Goal: Task Accomplishment & Management: Use online tool/utility

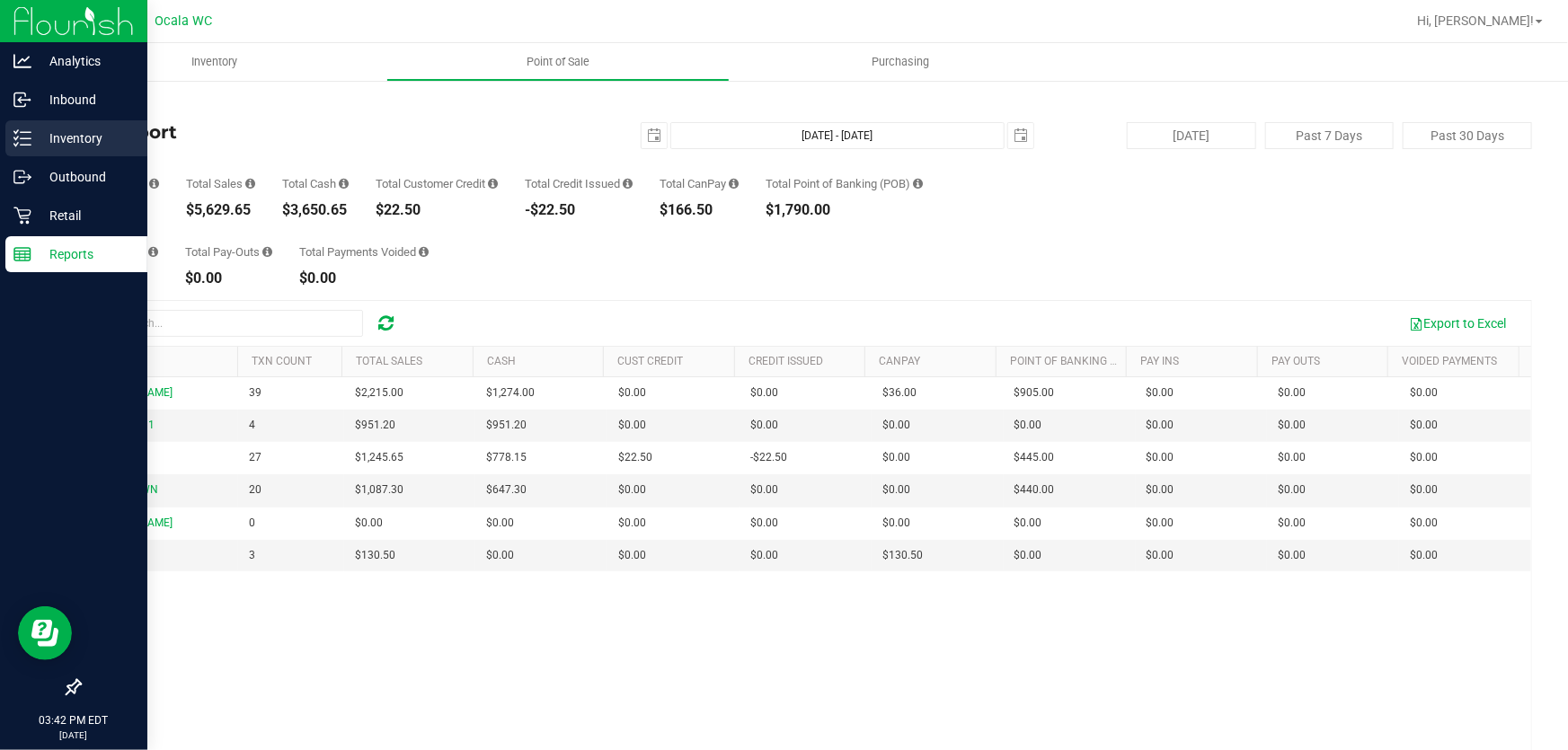
click at [33, 127] on p "Inventory" at bounding box center [86, 138] width 108 height 21
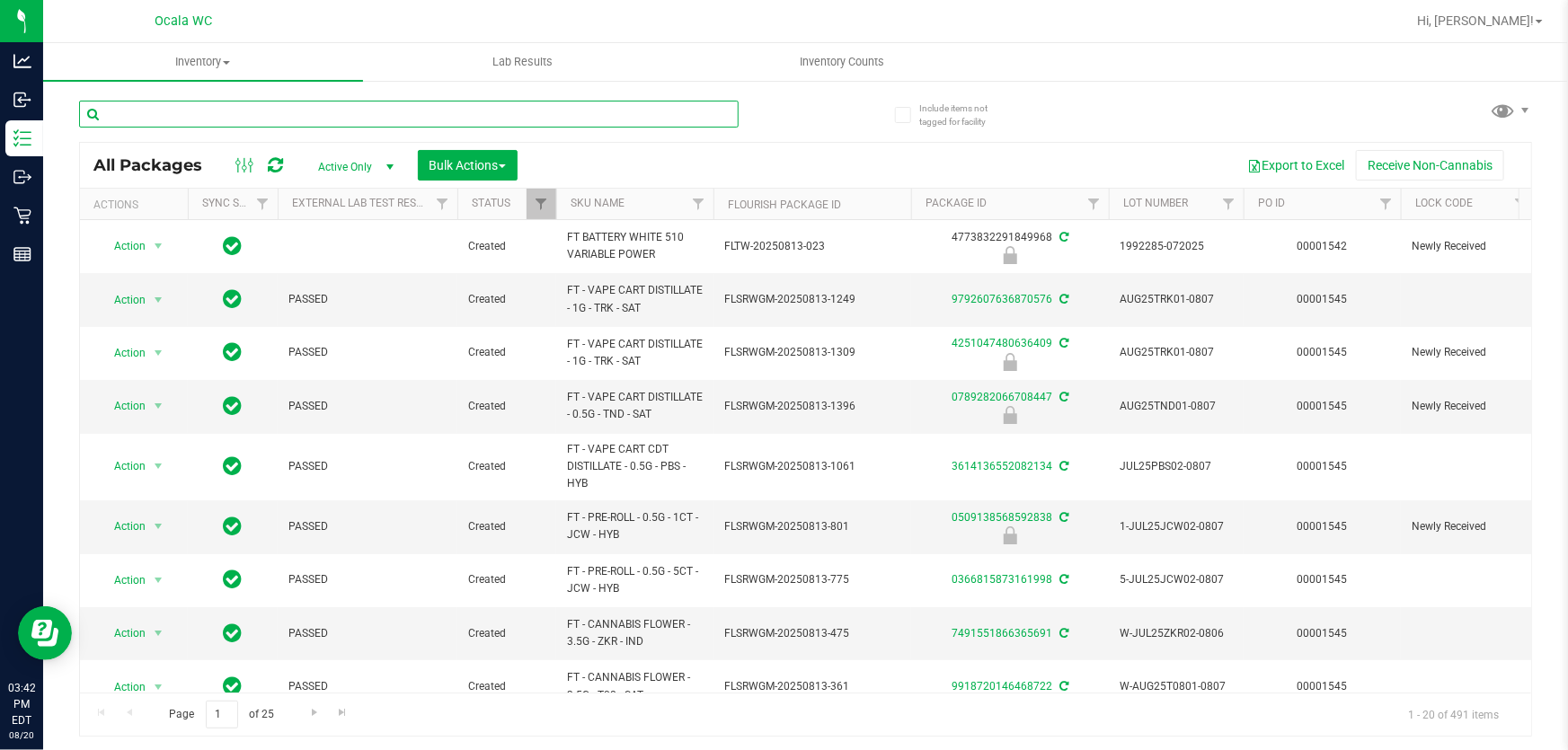
click at [215, 117] on input "text" at bounding box center [409, 113] width 660 height 27
type input "6855330712429638"
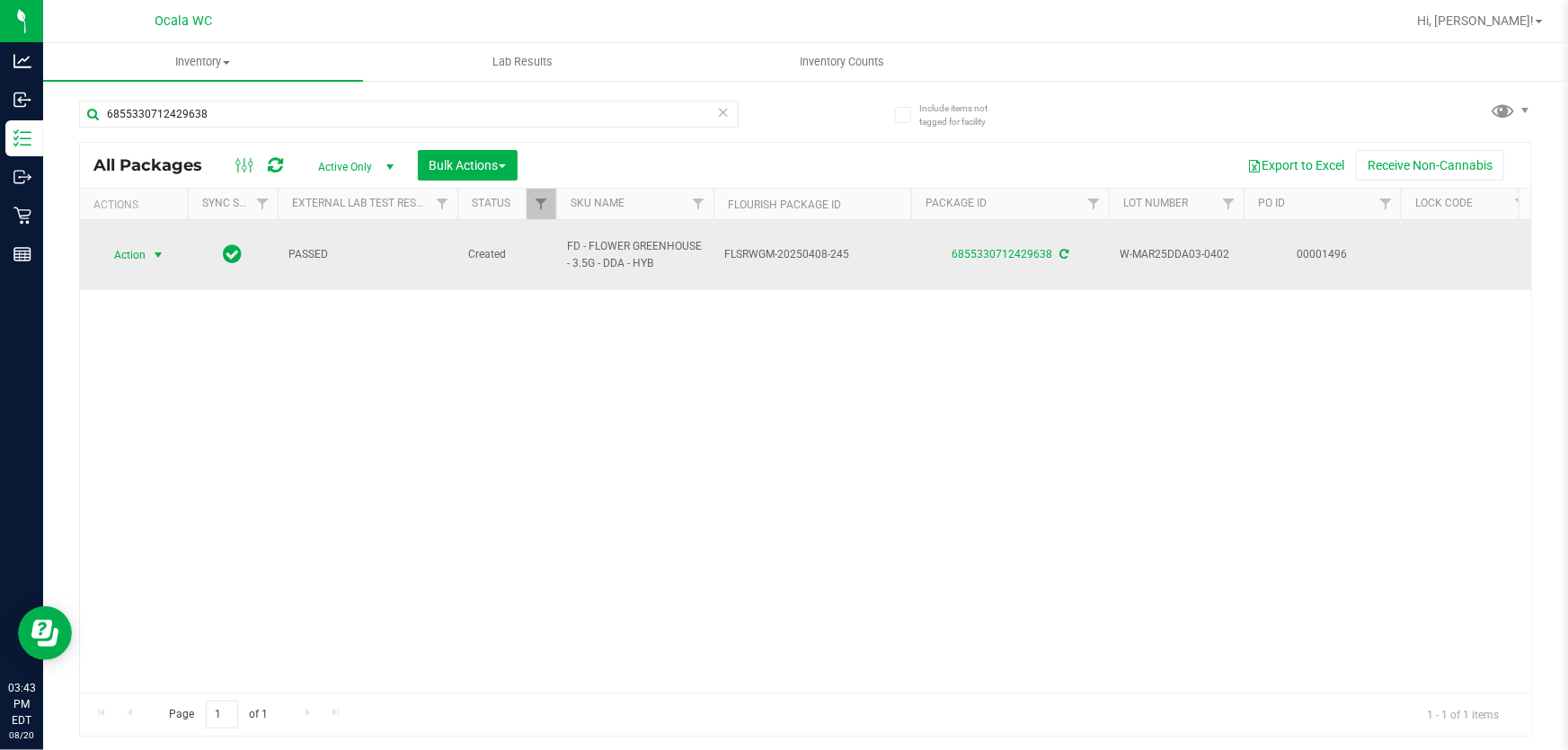
click at [135, 243] on span "Action" at bounding box center [122, 255] width 48 height 25
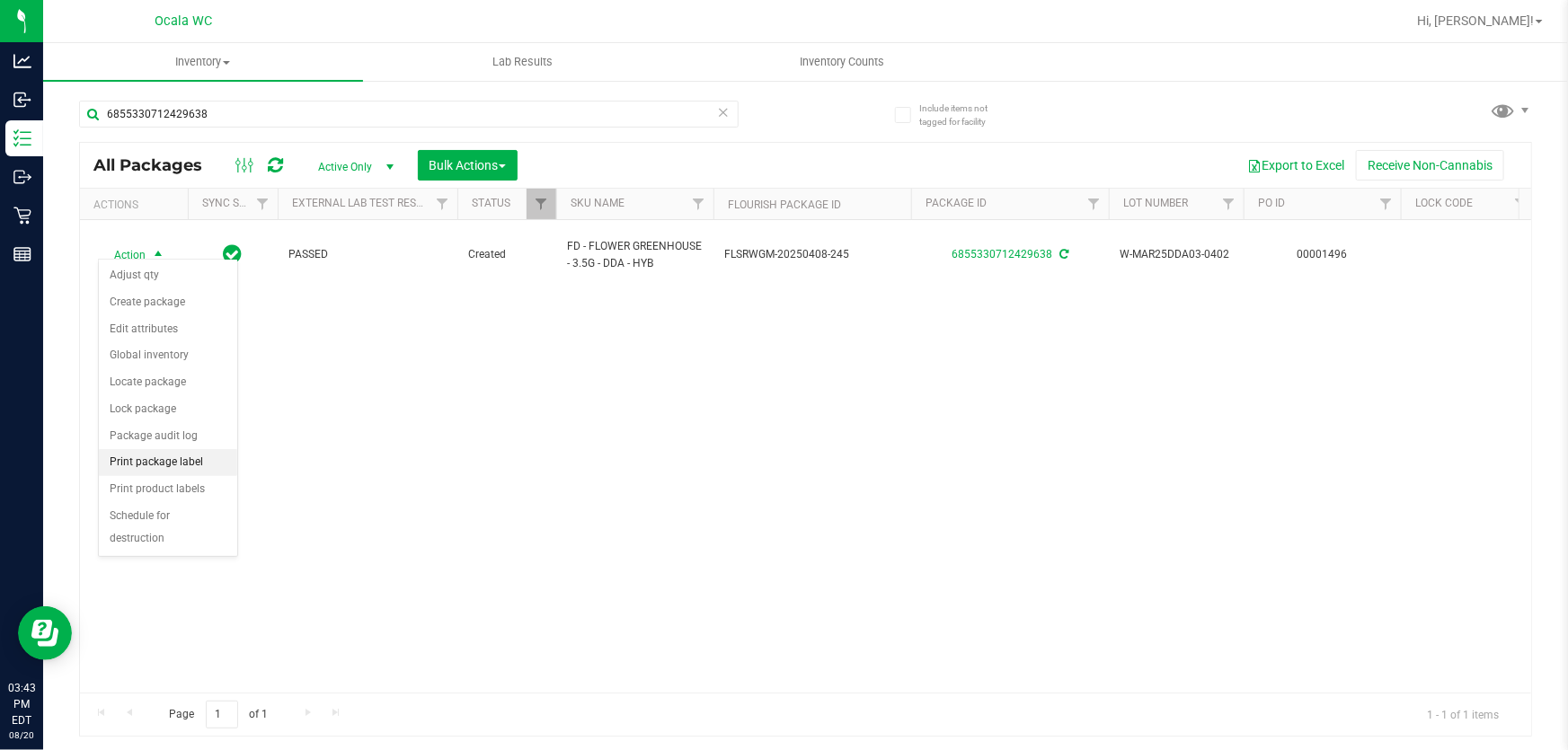
click at [171, 460] on li "Print package label" at bounding box center [167, 462] width 138 height 27
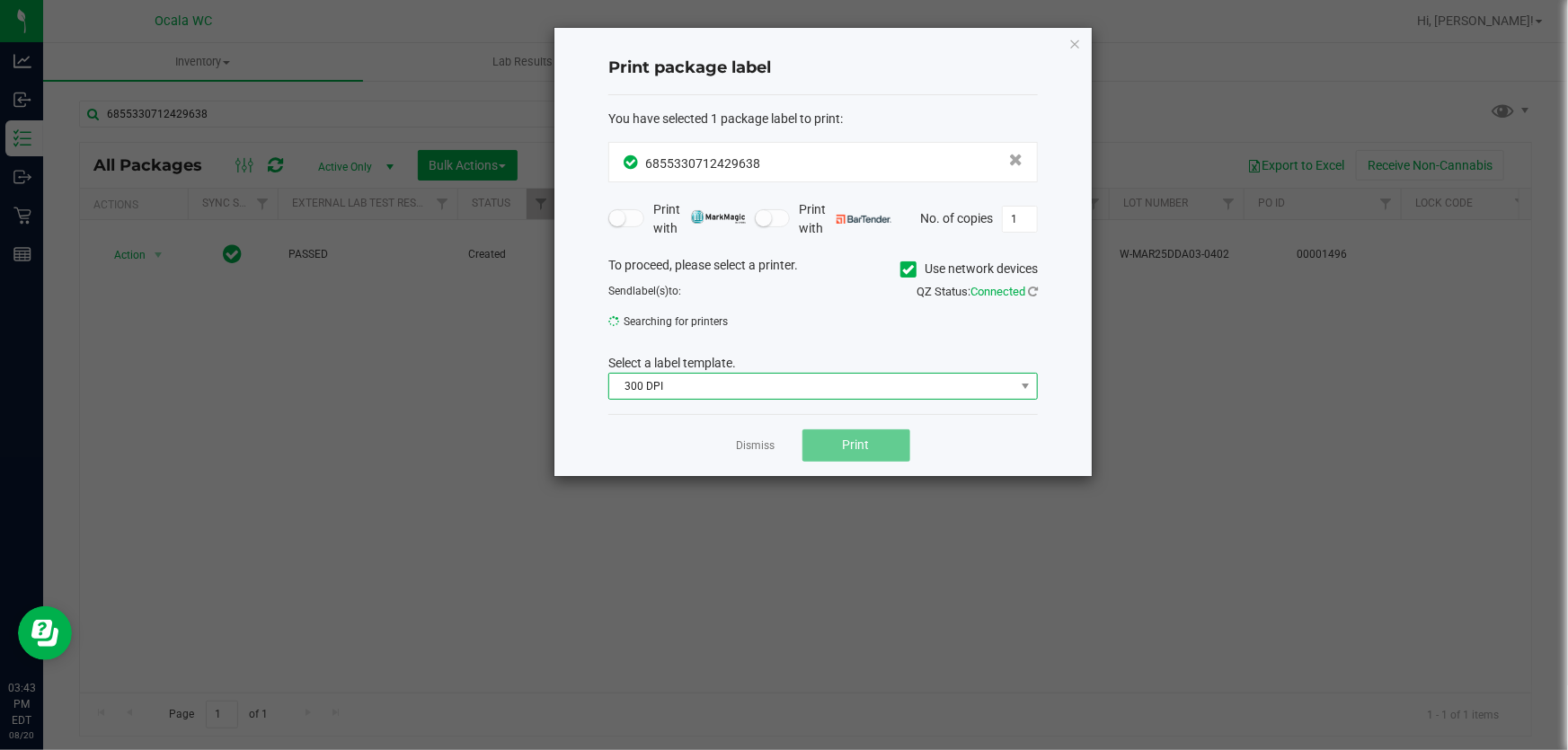
click at [724, 380] on span "300 DPI" at bounding box center [811, 386] width 405 height 25
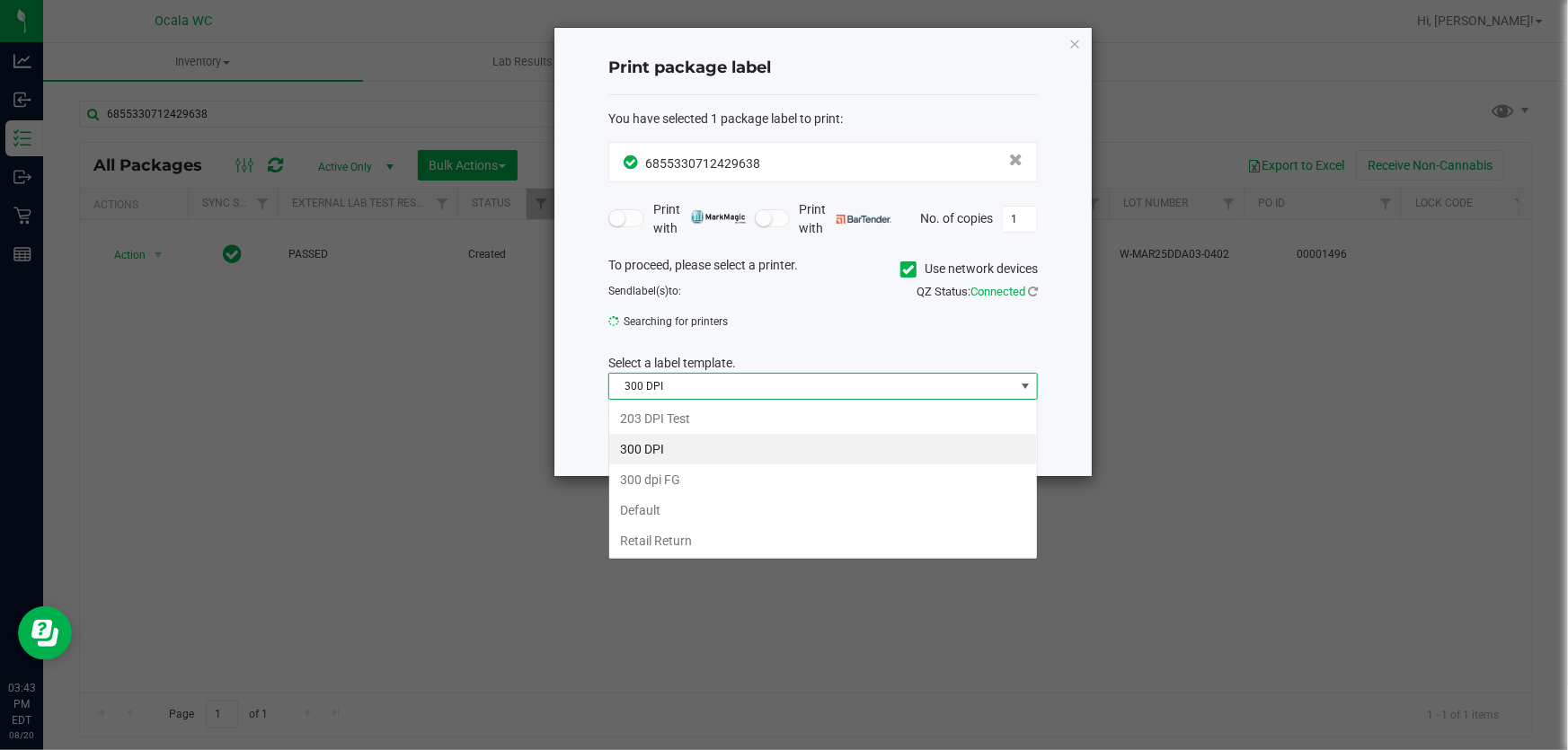
scroll to position [27, 429]
click at [720, 514] on li "Default" at bounding box center [823, 510] width 428 height 31
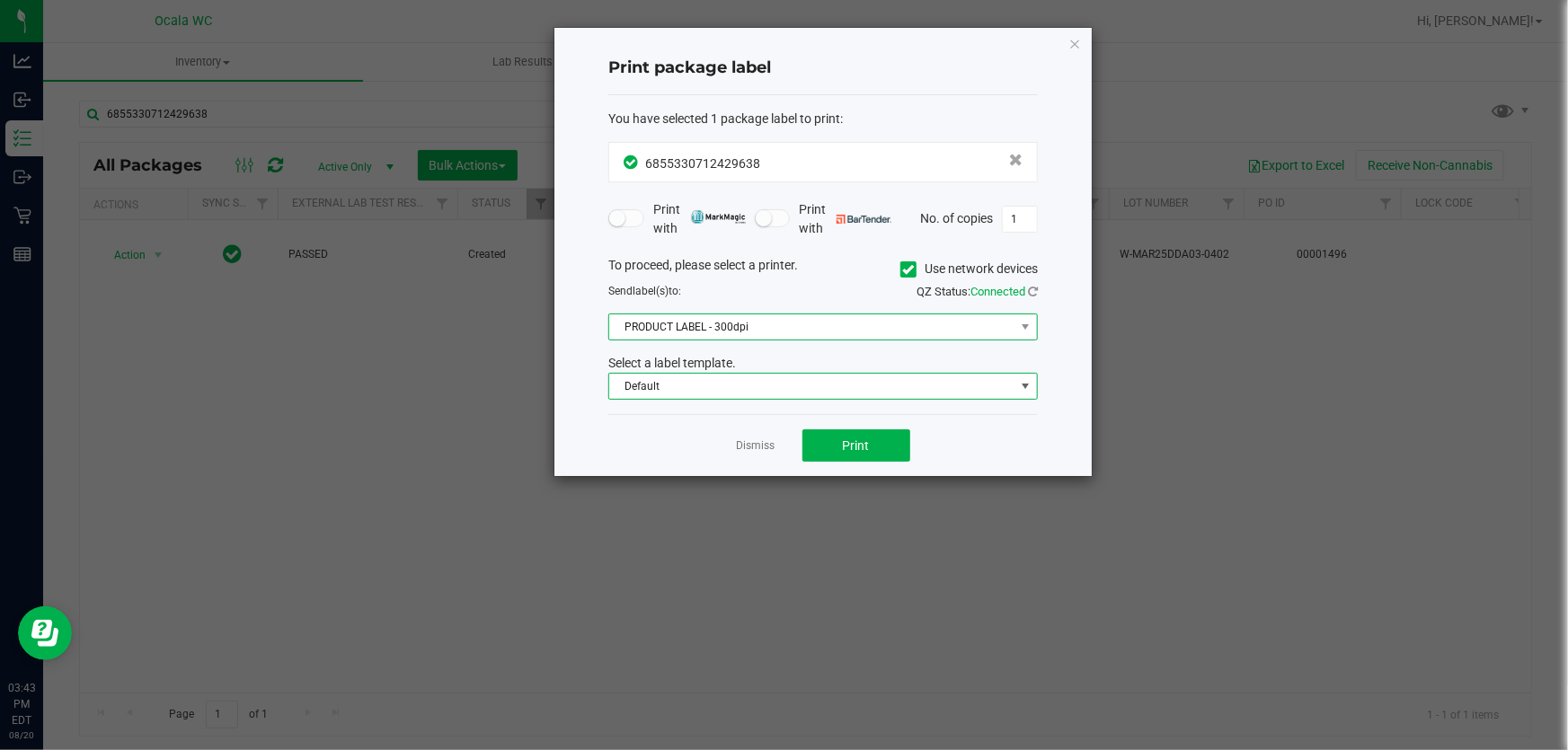
click at [799, 323] on span "PRODUCT LABEL - 300dpi" at bounding box center [811, 326] width 405 height 25
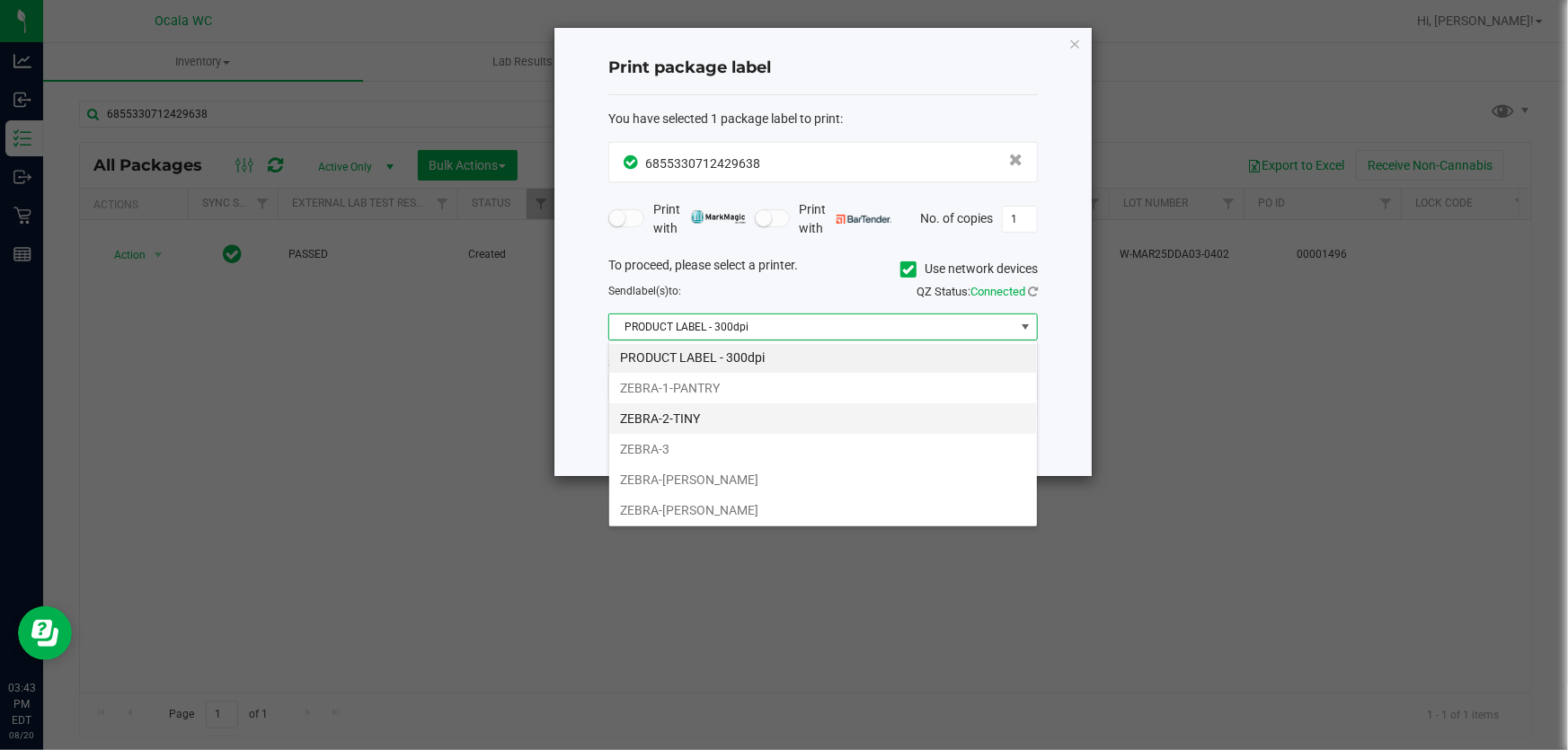
scroll to position [0, 0]
click at [784, 398] on li "ZEBRA-1-PANTRY" at bounding box center [823, 389] width 428 height 31
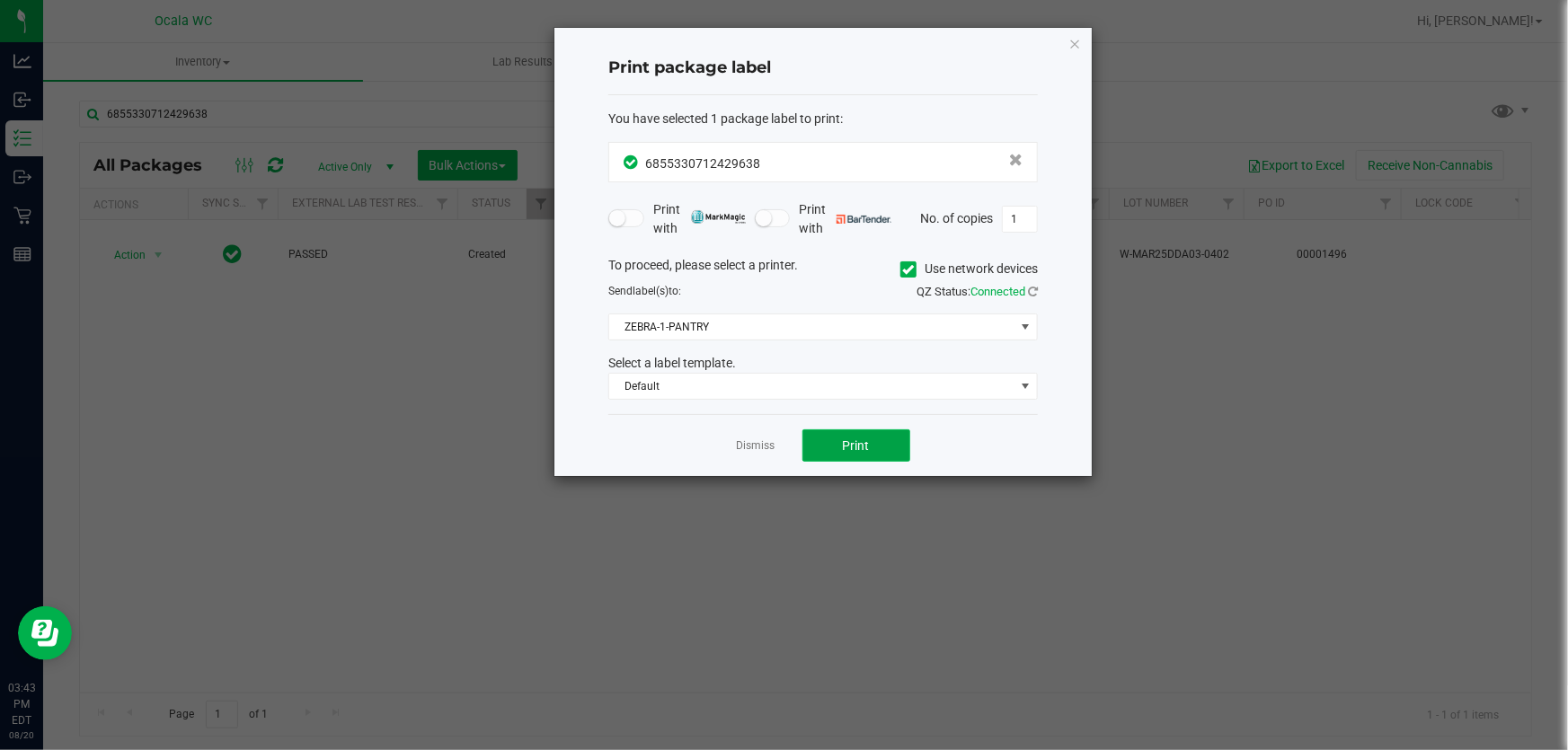
click at [863, 448] on span "Print" at bounding box center [856, 445] width 27 height 14
click at [770, 448] on link "Dismiss" at bounding box center [757, 446] width 39 height 15
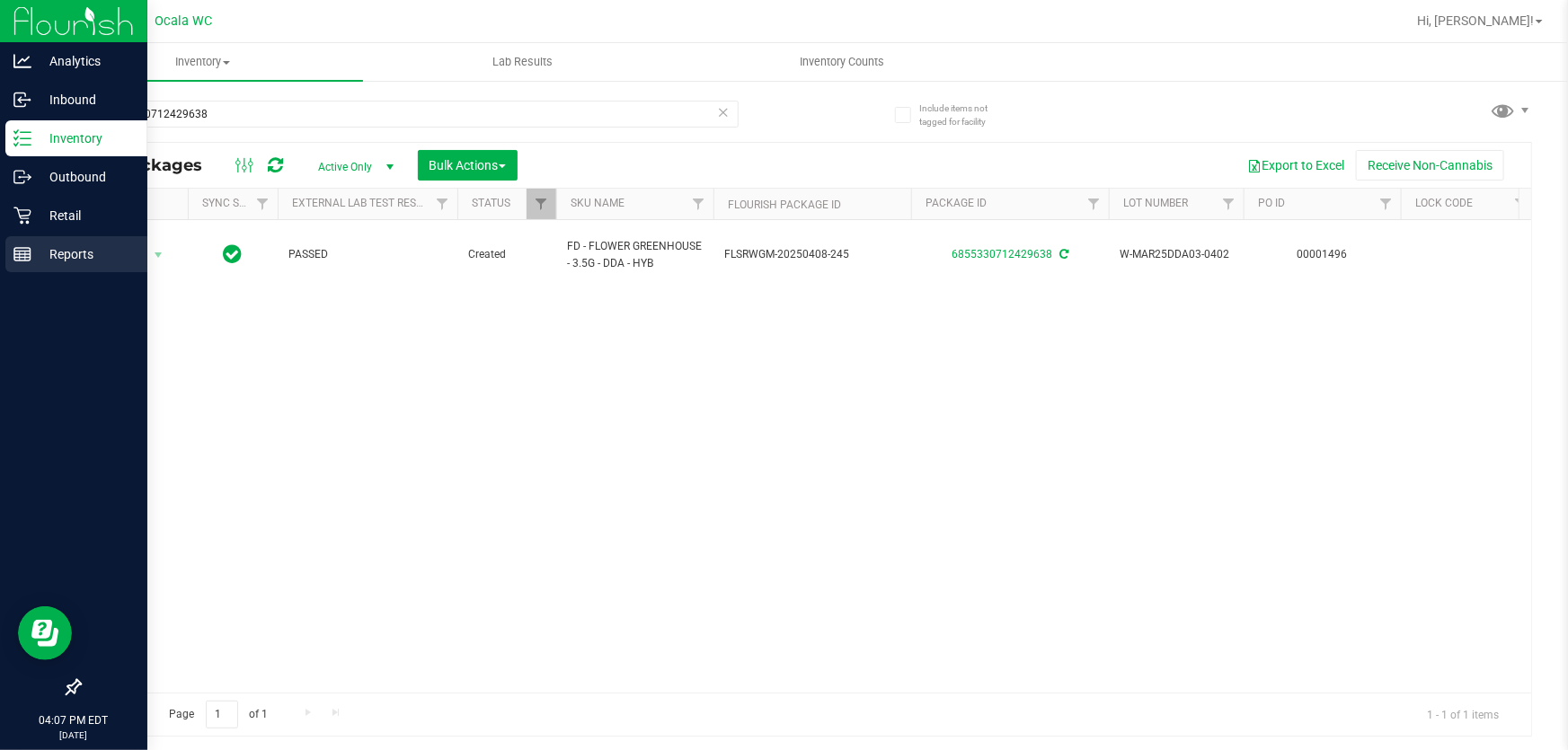
click at [60, 257] on p "Reports" at bounding box center [86, 254] width 108 height 21
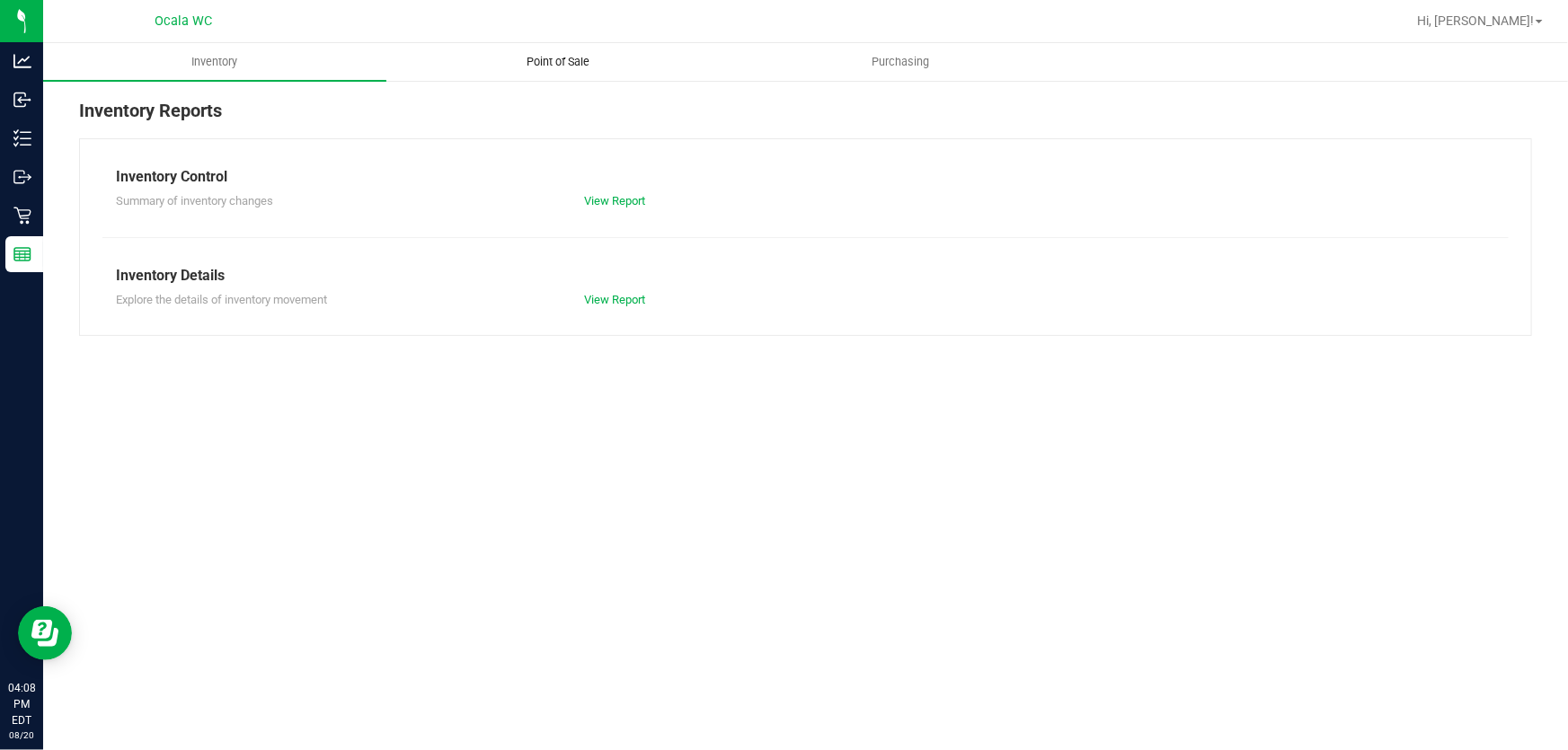
click at [592, 57] on span "Point of Sale" at bounding box center [558, 61] width 112 height 16
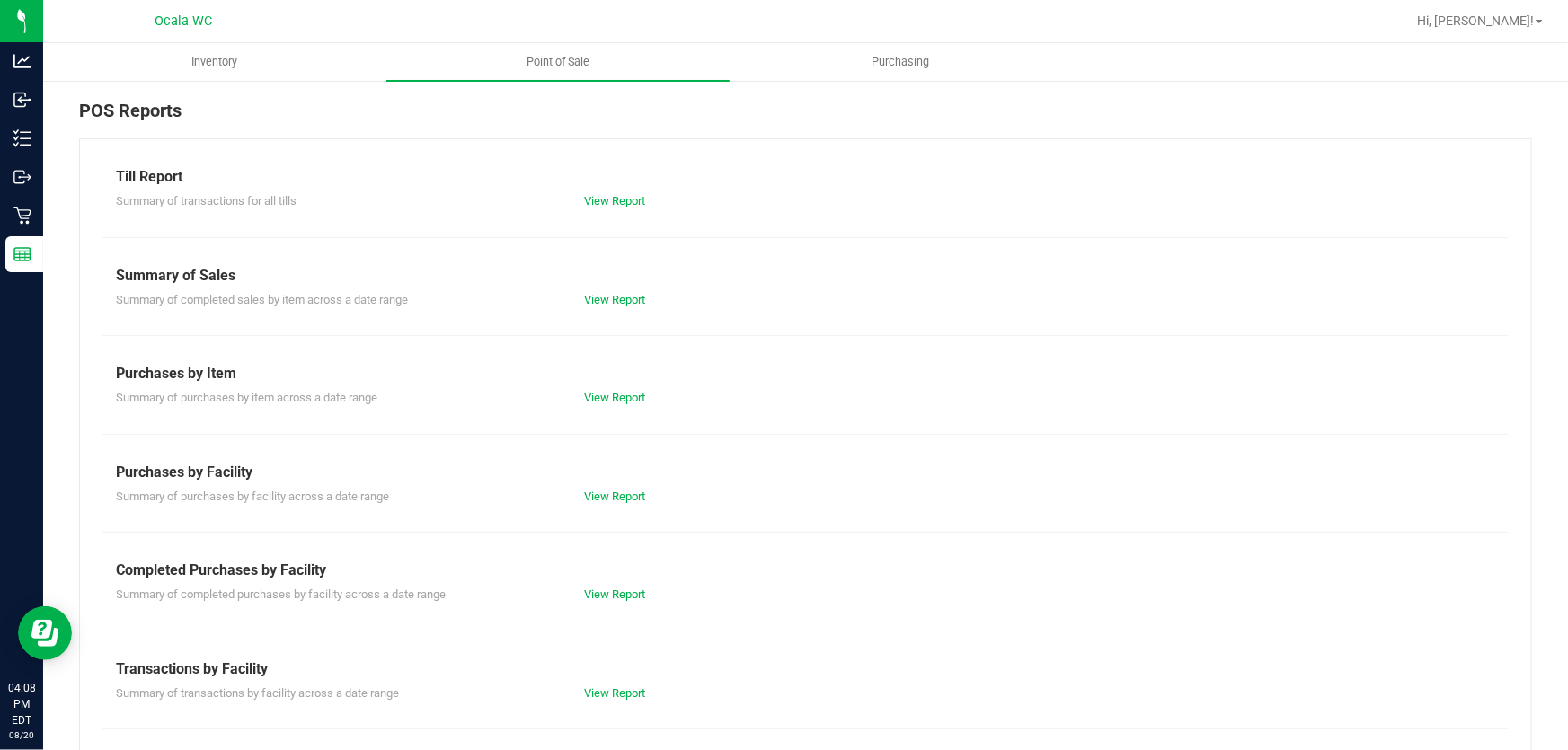
click at [646, 197] on div "View Report" at bounding box center [806, 201] width 469 height 18
click at [635, 201] on link "View Report" at bounding box center [615, 201] width 61 height 14
